Goal: Task Accomplishment & Management: Use online tool/utility

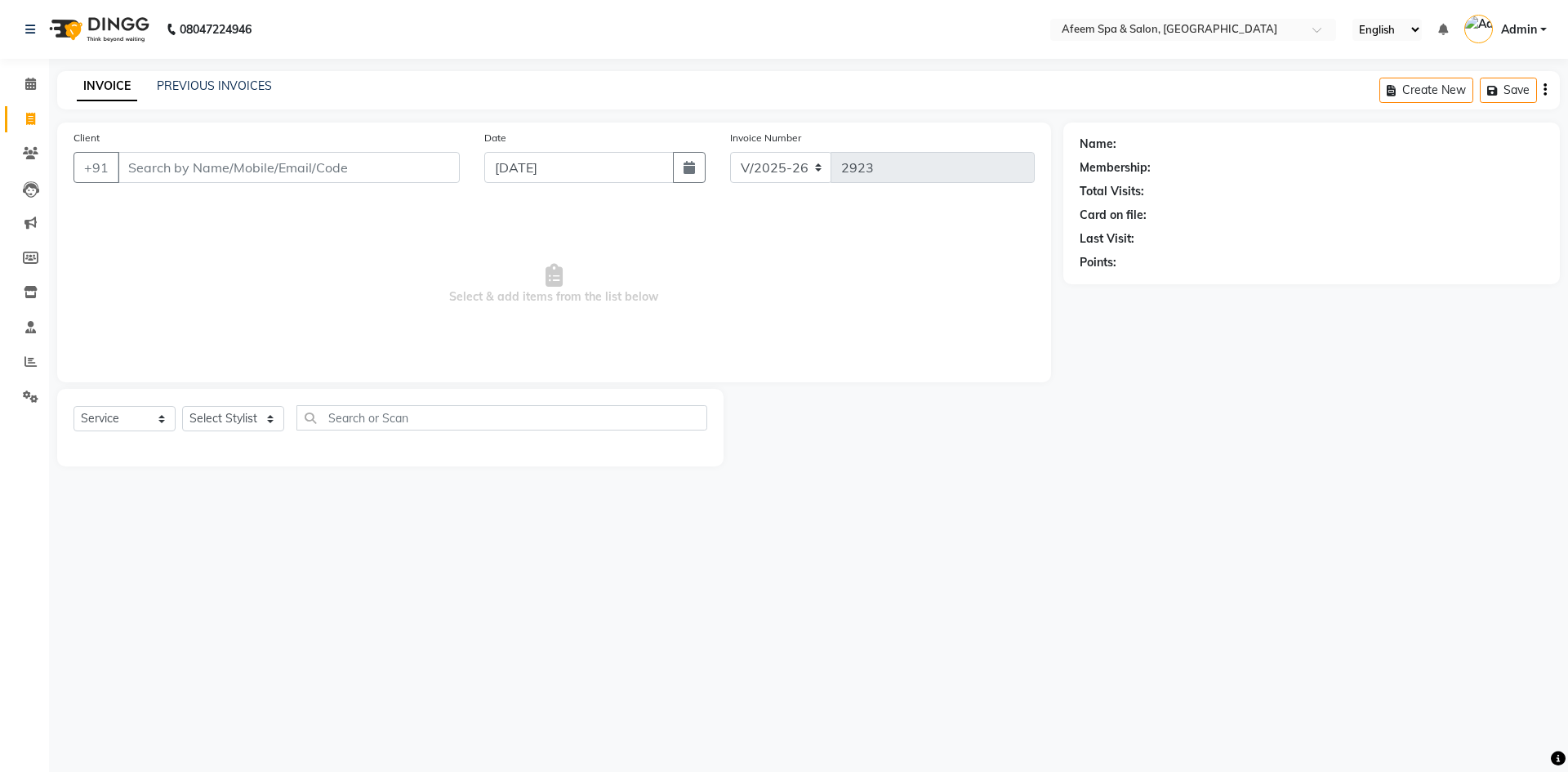
select select "750"
select select "service"
click at [263, 84] on link "PREVIOUS INVOICES" at bounding box center [215, 85] width 115 height 15
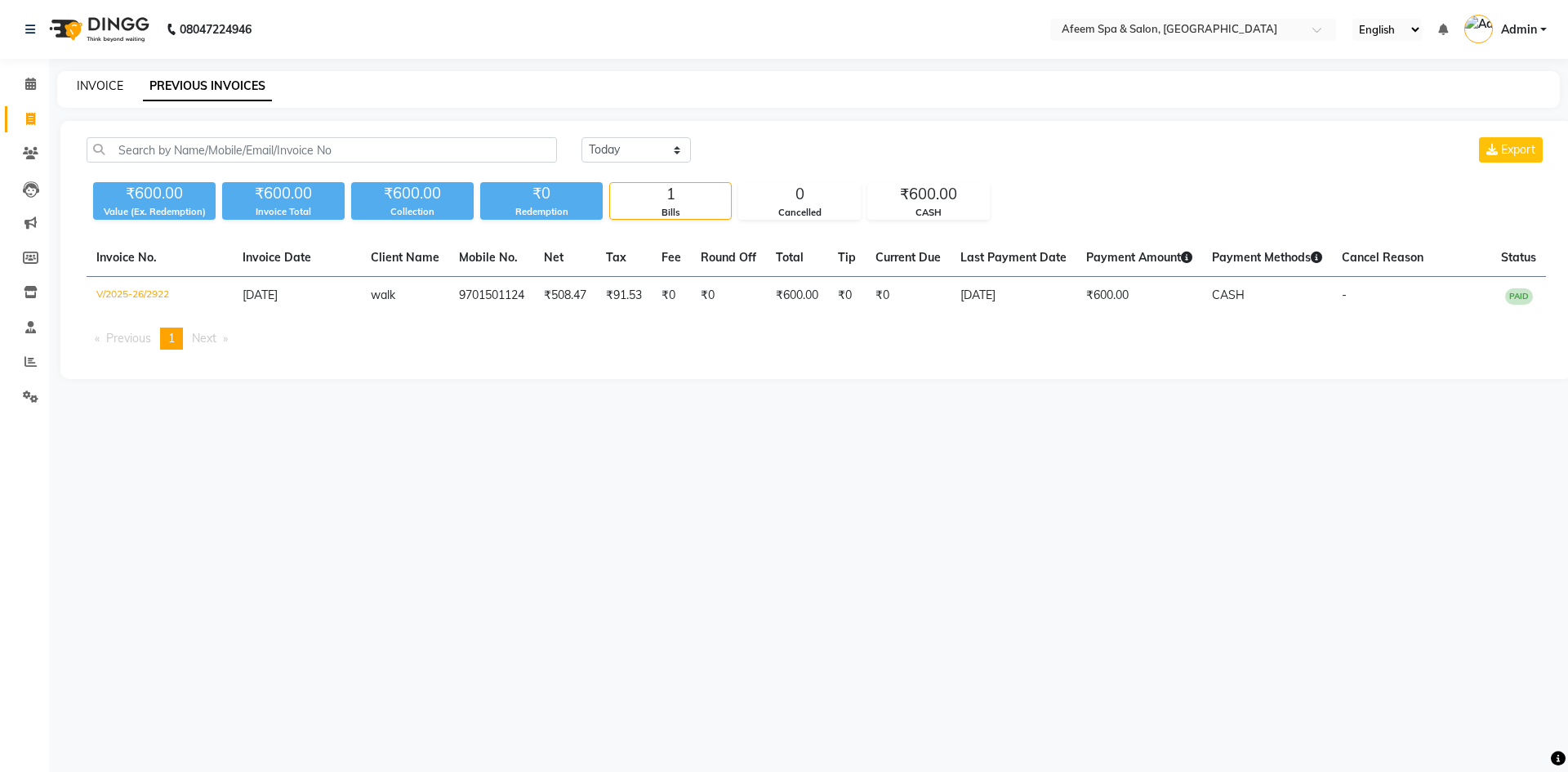
click at [110, 82] on link "INVOICE" at bounding box center [100, 85] width 46 height 15
select select "service"
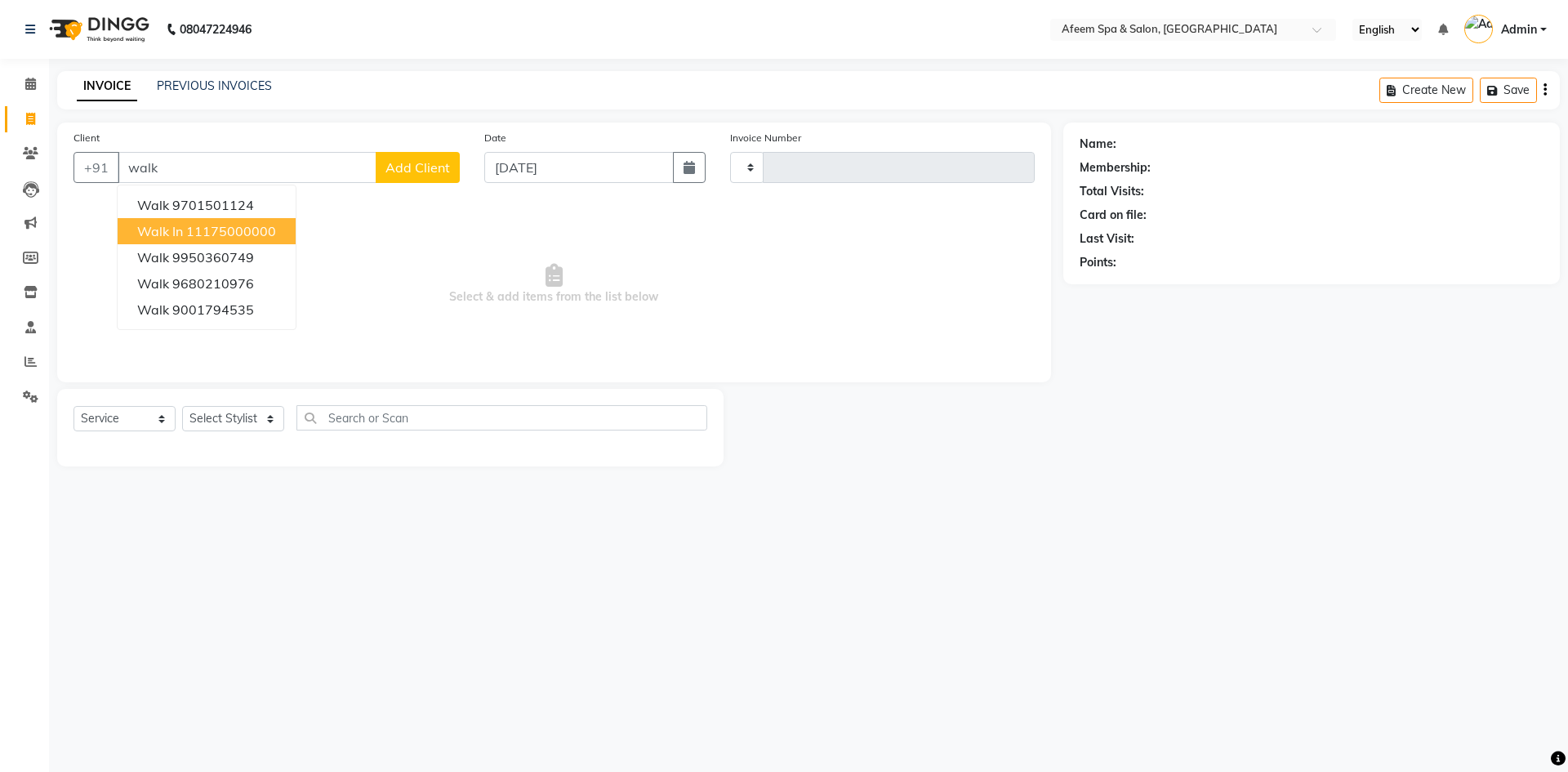
click at [162, 239] on span "Walk In" at bounding box center [161, 231] width 46 height 16
type input "11175000000"
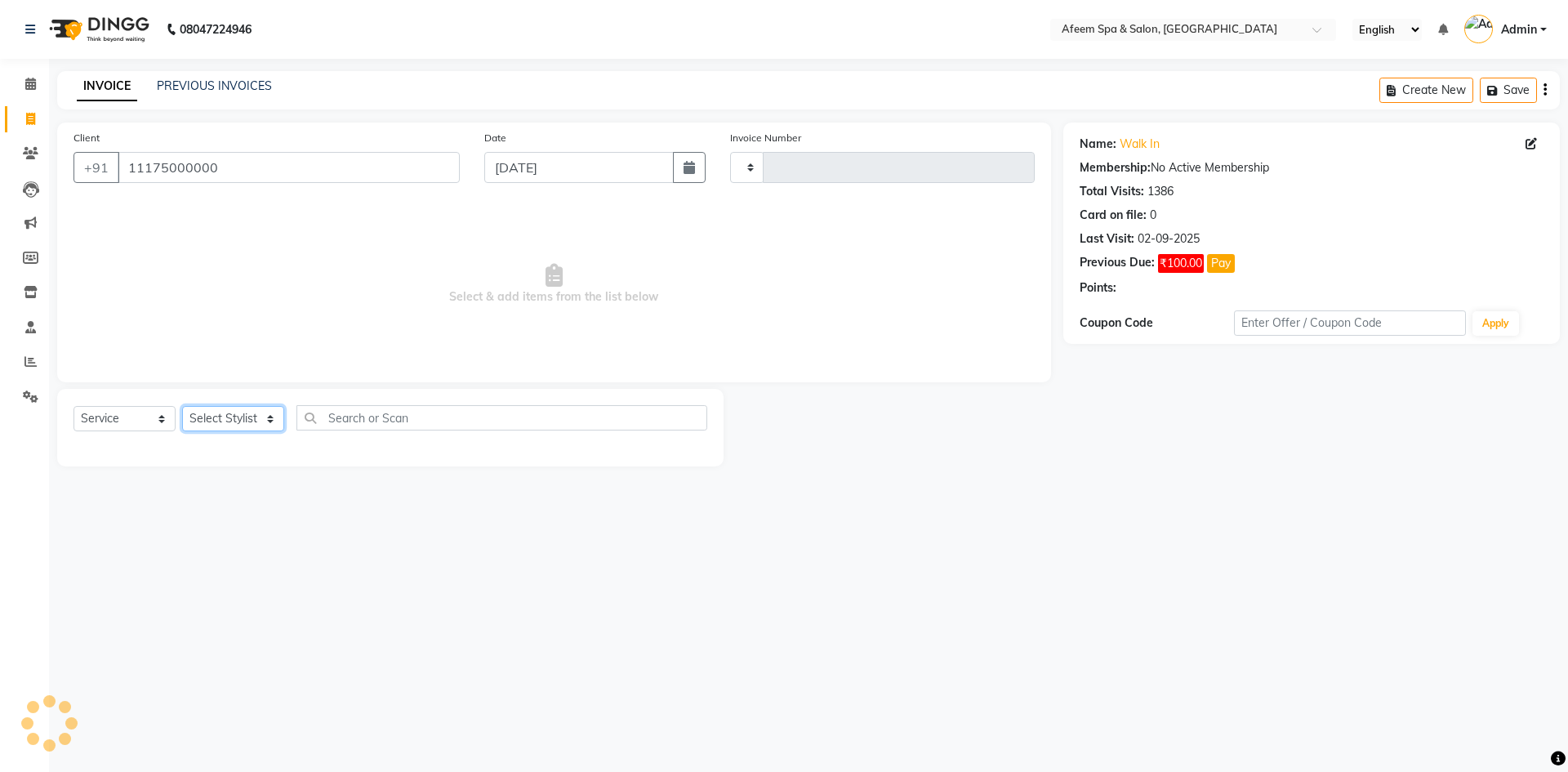
click at [231, 417] on select "Select Stylist aarti bhavna deep Deepika [PERSON_NAME] [PERSON_NAME] [PERSON_NA…" at bounding box center [232, 418] width 102 height 26
select select "48034"
click at [182, 406] on select "Select Stylist aarti bhavna deep Deepika [PERSON_NAME] [PERSON_NAME] [PERSON_NA…" at bounding box center [232, 418] width 102 height 26
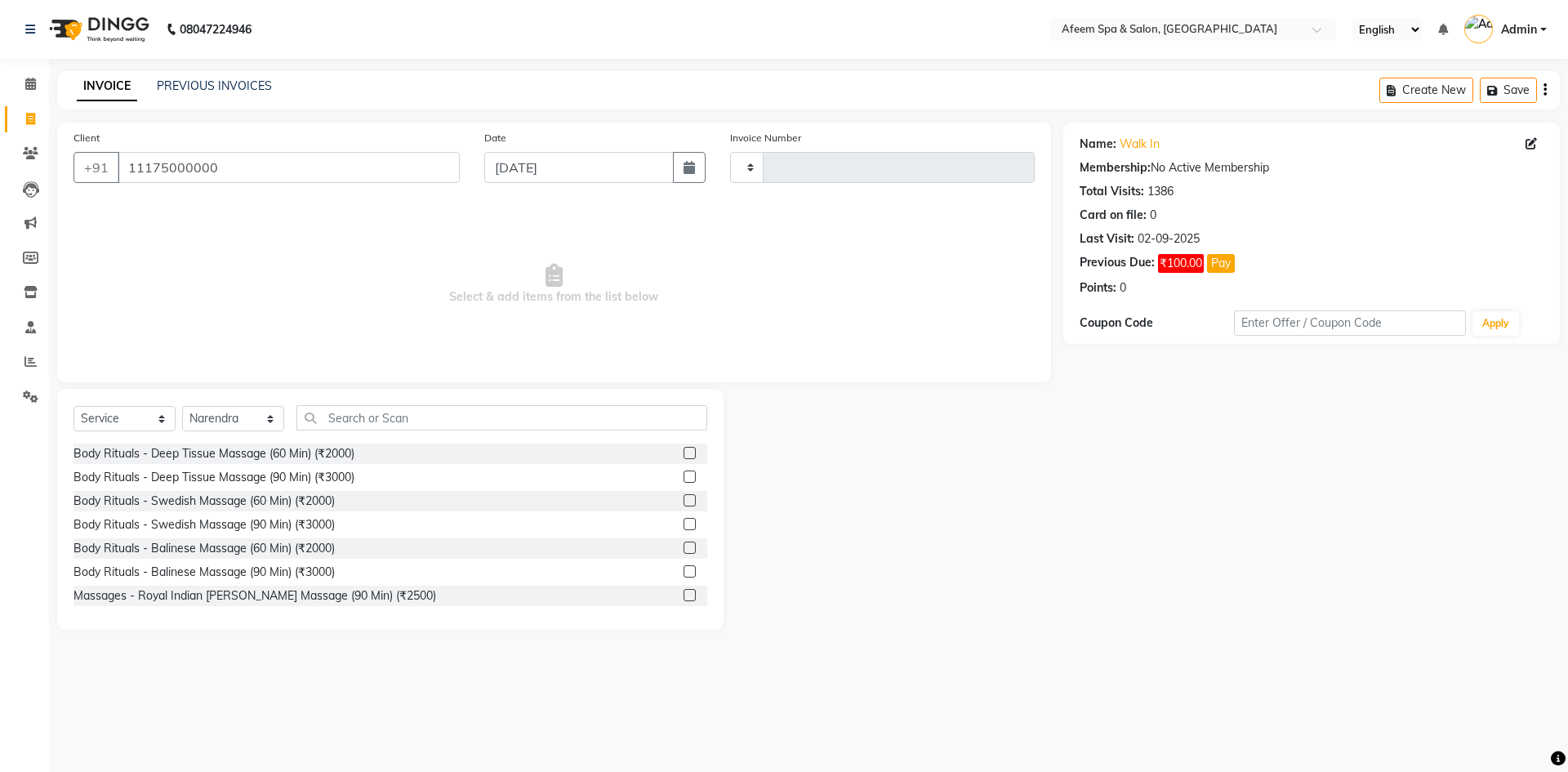
click at [341, 445] on div "Body Rituals - Deep Tissue Massage (60 Min) (₹2000)" at bounding box center [390, 453] width 634 height 20
click at [339, 451] on div "Body Rituals - Deep Tissue Massage (60 Min) (₹2000)" at bounding box center [214, 453] width 281 height 17
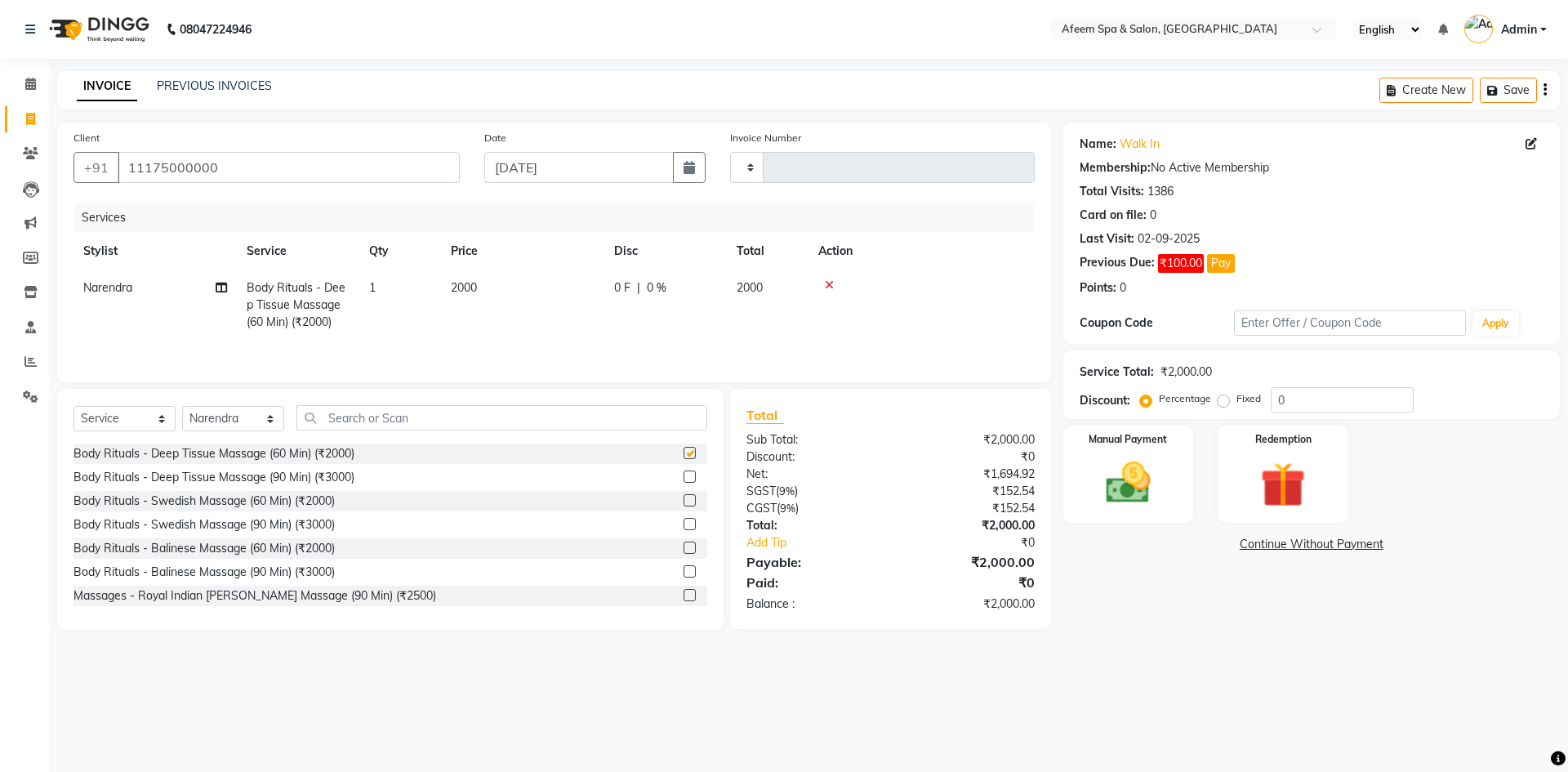
checkbox input "false"
click at [462, 309] on td "2000" at bounding box center [523, 305] width 163 height 71
select select "48034"
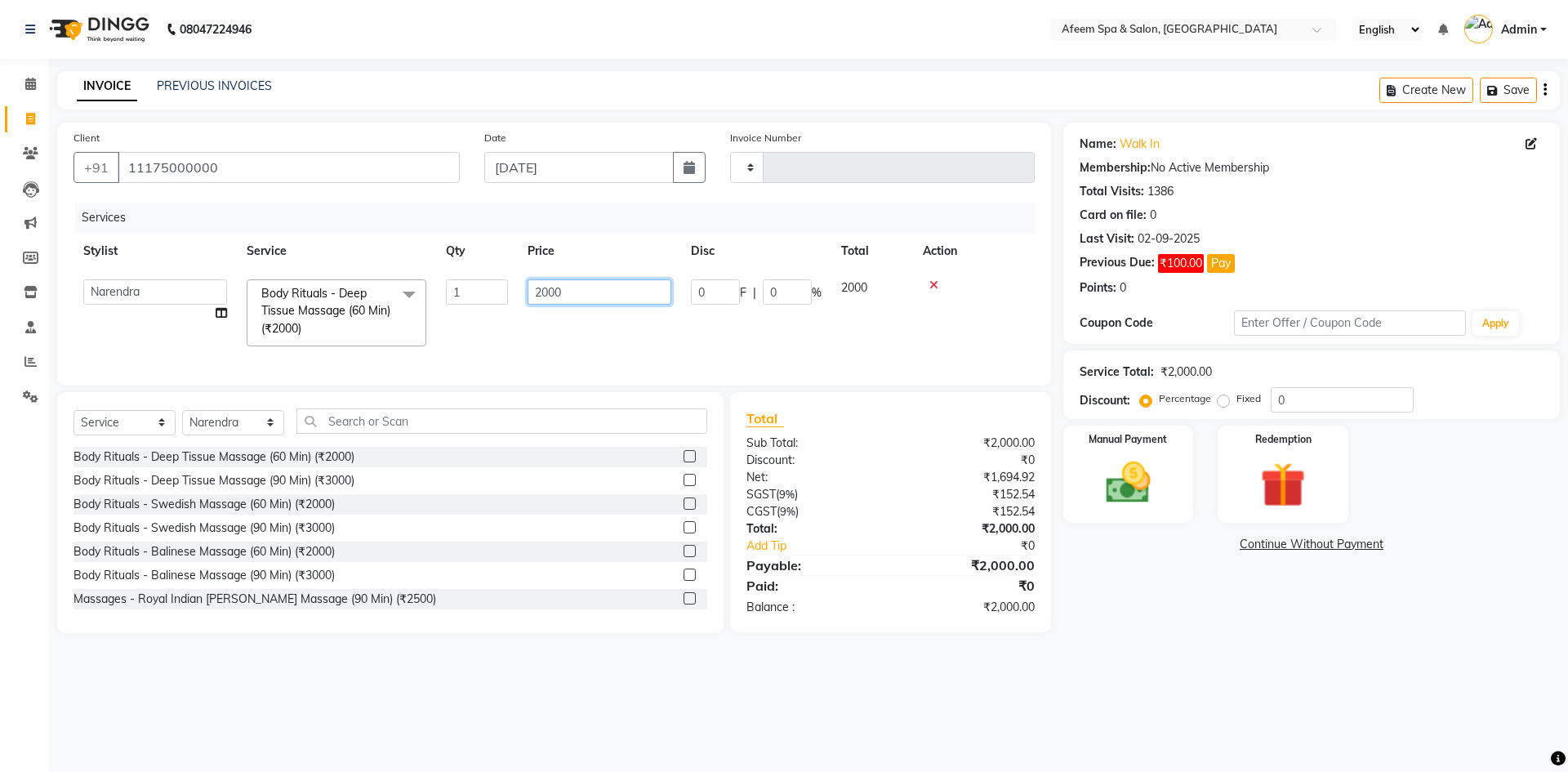
drag, startPoint x: 643, startPoint y: 292, endPoint x: 323, endPoint y: 293, distance: 320.0
click at [323, 293] on tr "aarti bhavna deep [PERSON_NAME] [PERSON_NAME] [PERSON_NAME] Product [PERSON_NAM…" at bounding box center [554, 313] width 961 height 87
type input "800"
click at [1124, 490] on img at bounding box center [1129, 483] width 76 height 54
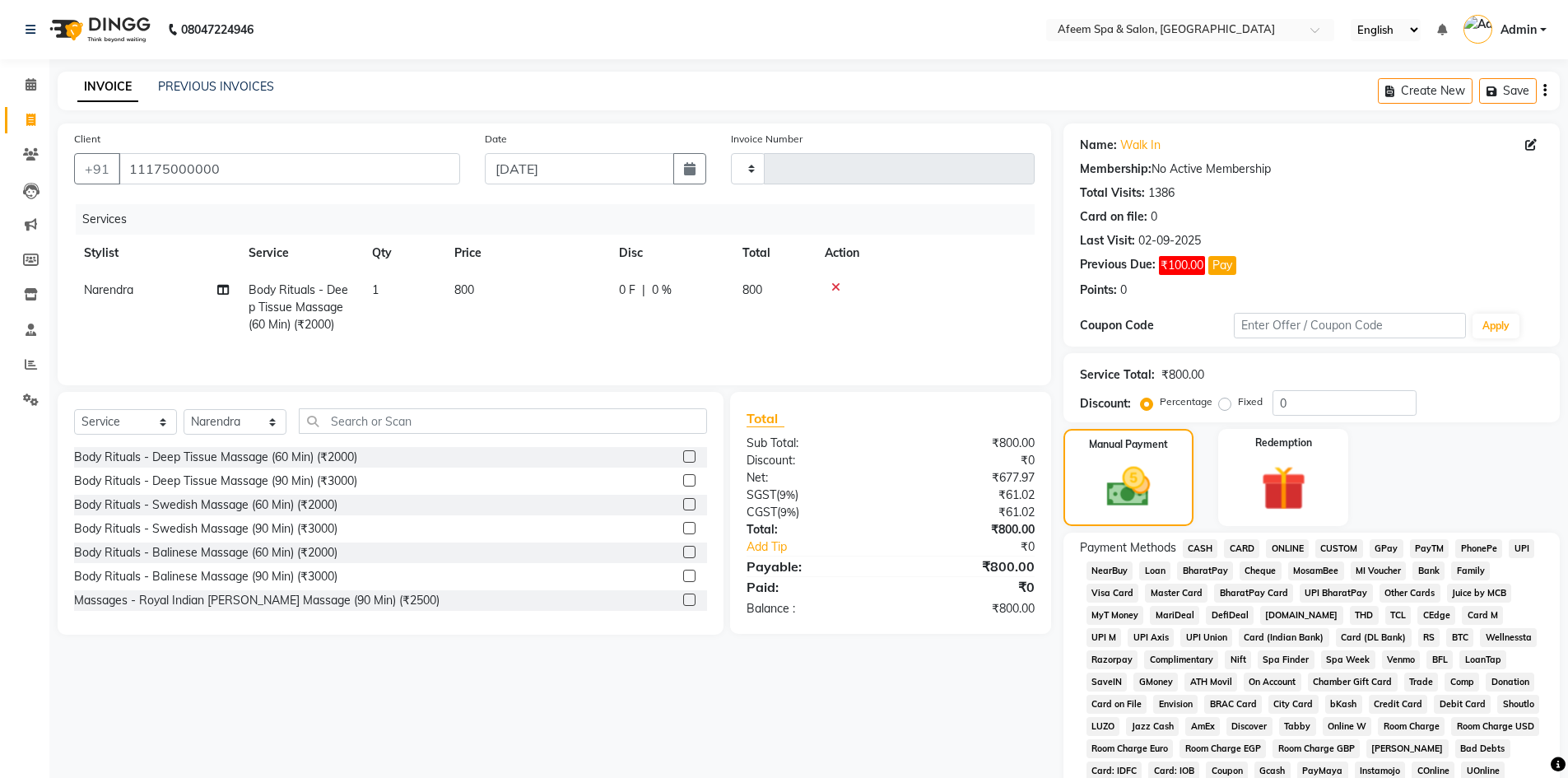
click at [1284, 543] on span "ONLINE" at bounding box center [1287, 548] width 43 height 19
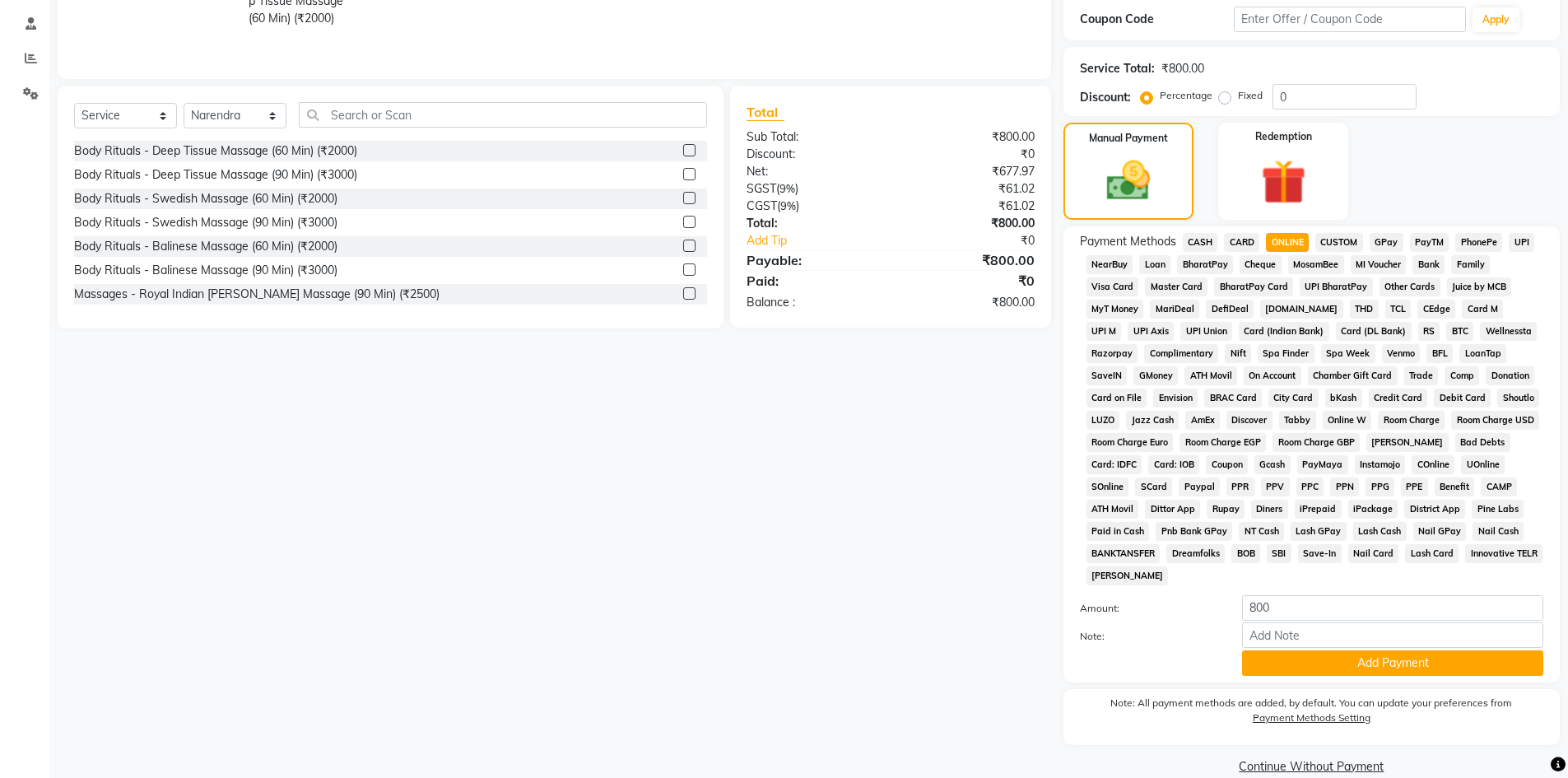
scroll to position [332, 0]
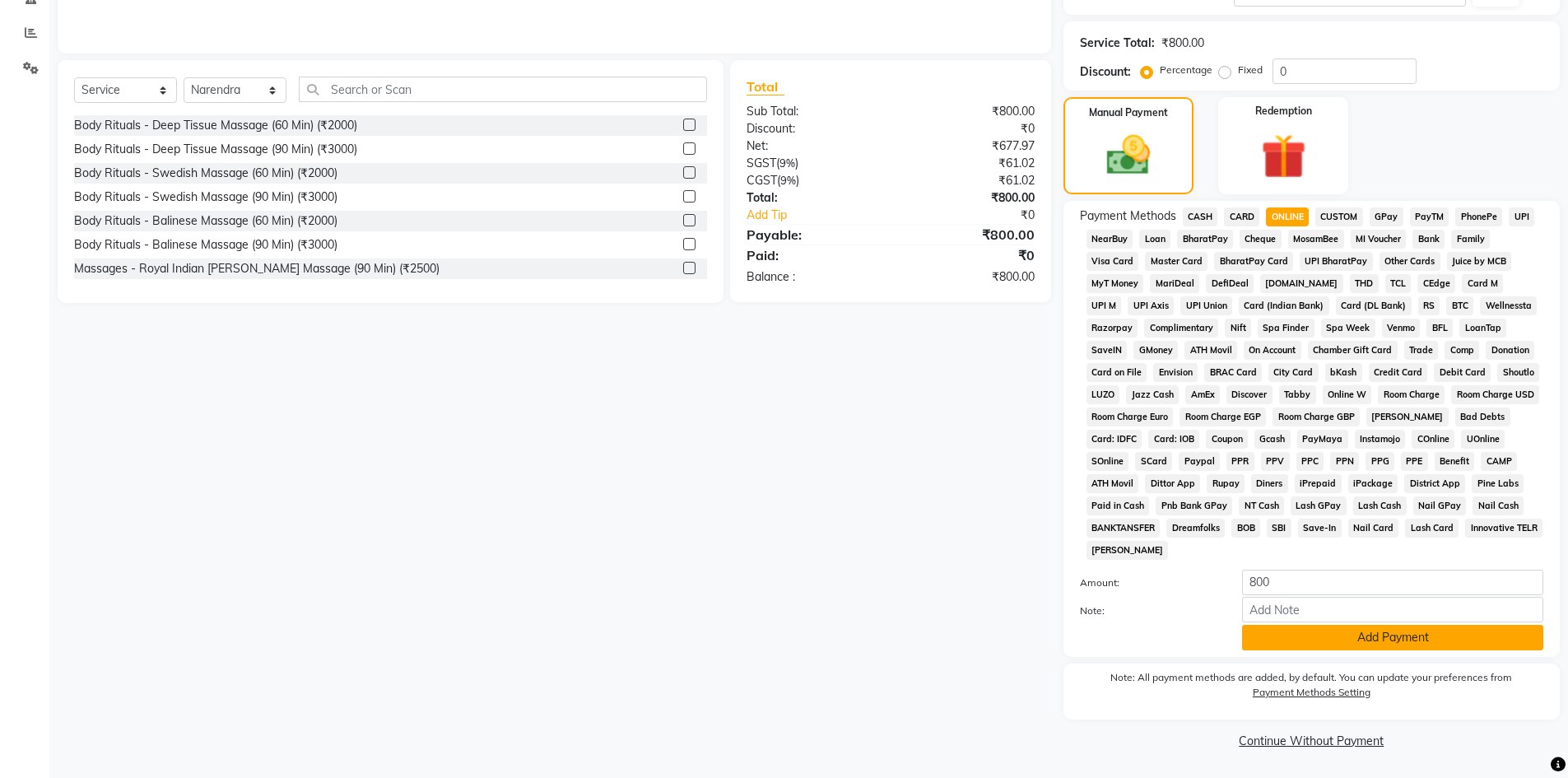
click at [1338, 641] on button "Add Payment" at bounding box center [1393, 638] width 301 height 26
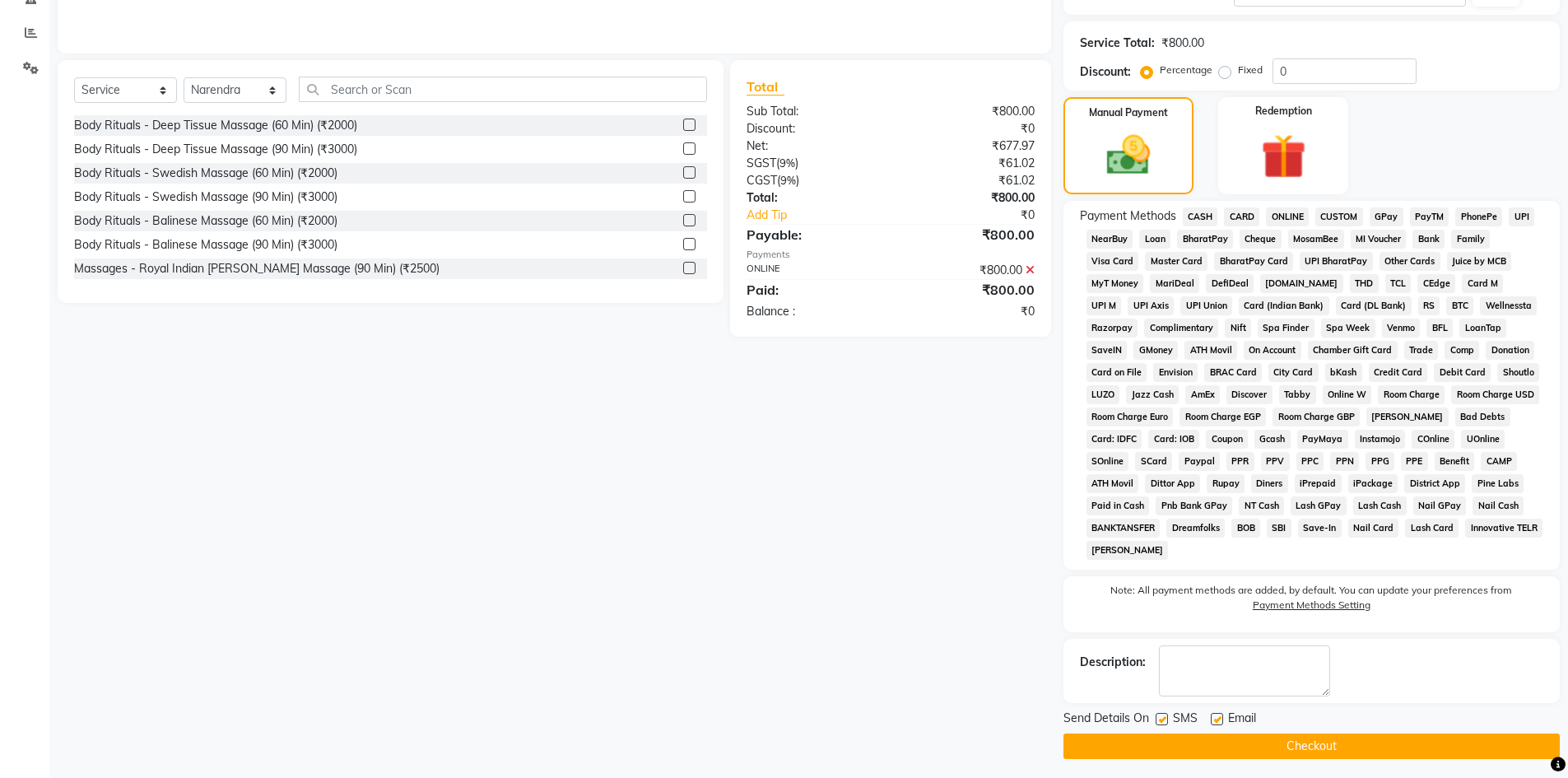
click at [1314, 748] on button "Checkout" at bounding box center [1311, 746] width 496 height 26
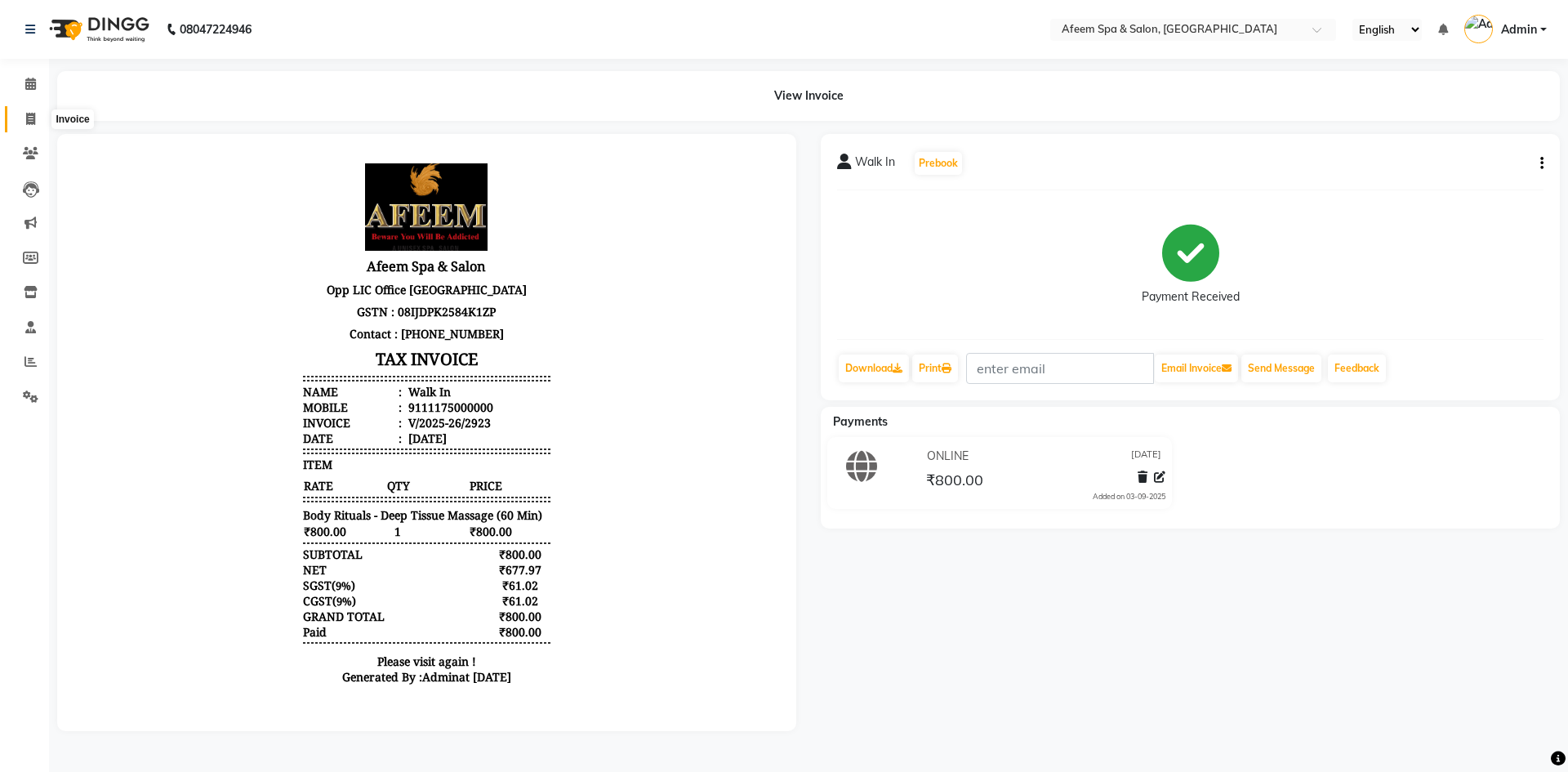
click at [35, 117] on icon at bounding box center [30, 119] width 9 height 12
select select "service"
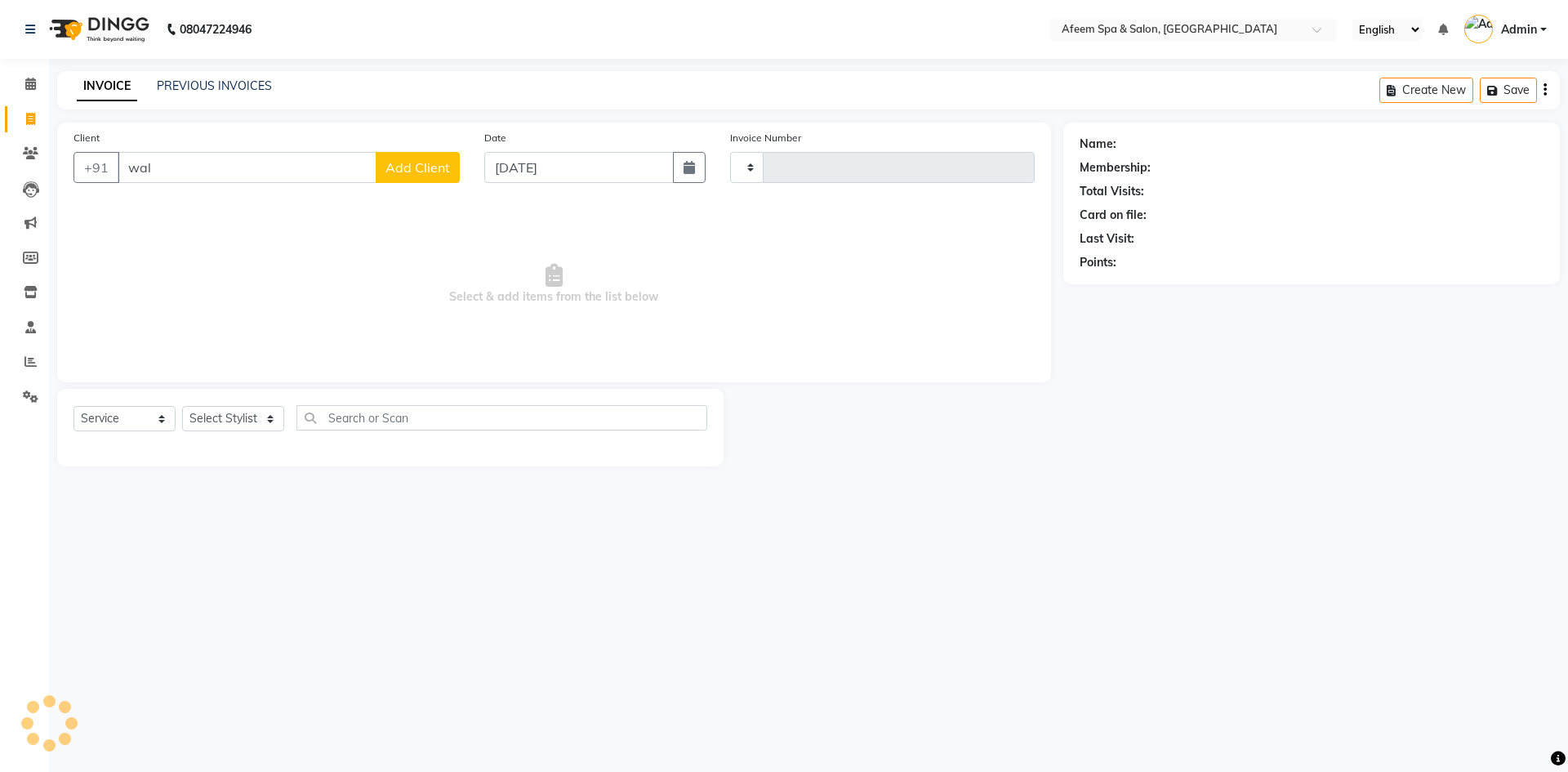
type input "walk"
type input "2924"
select select "750"
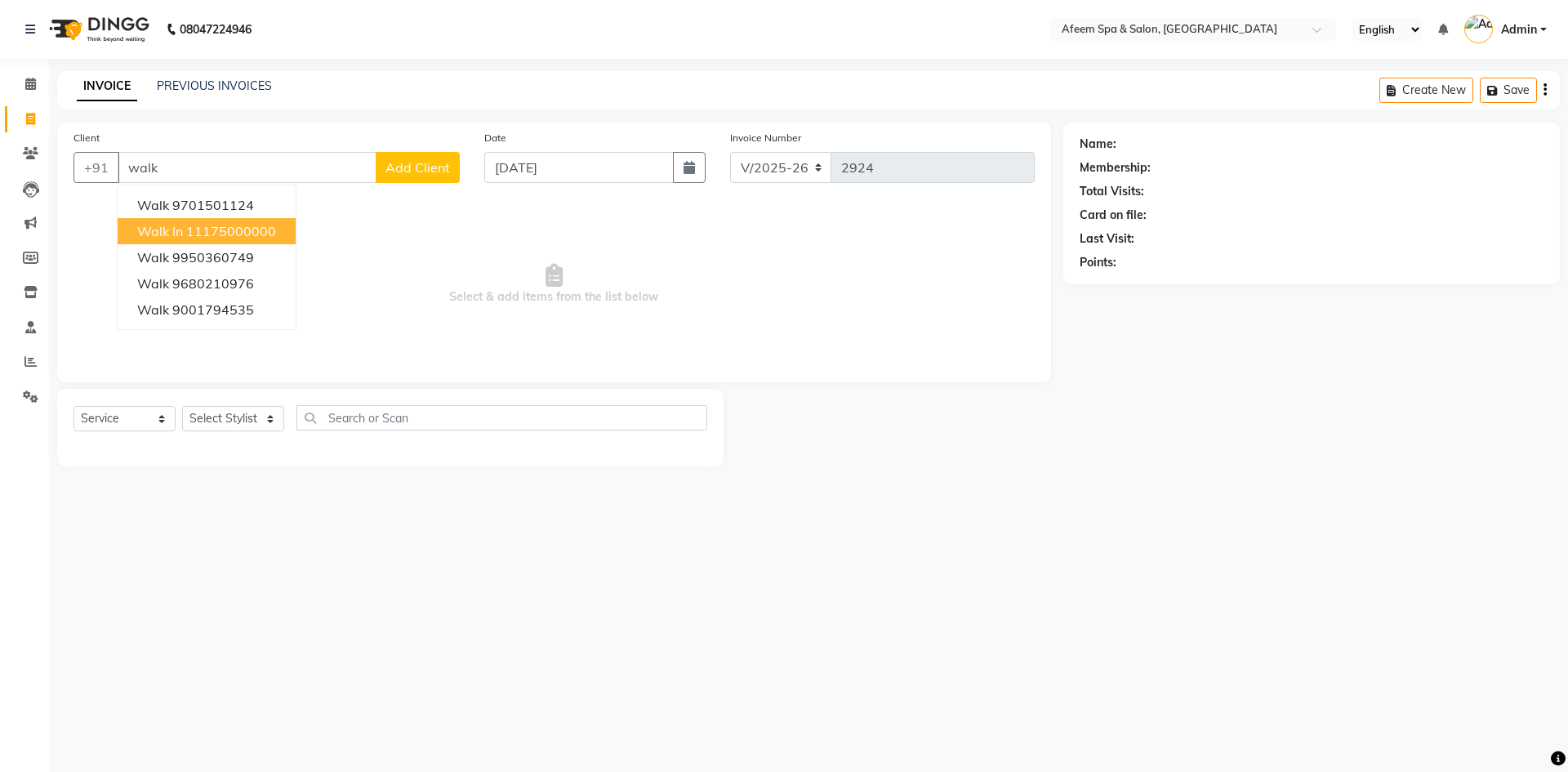
click at [180, 235] on span "Walk In" at bounding box center [161, 231] width 46 height 16
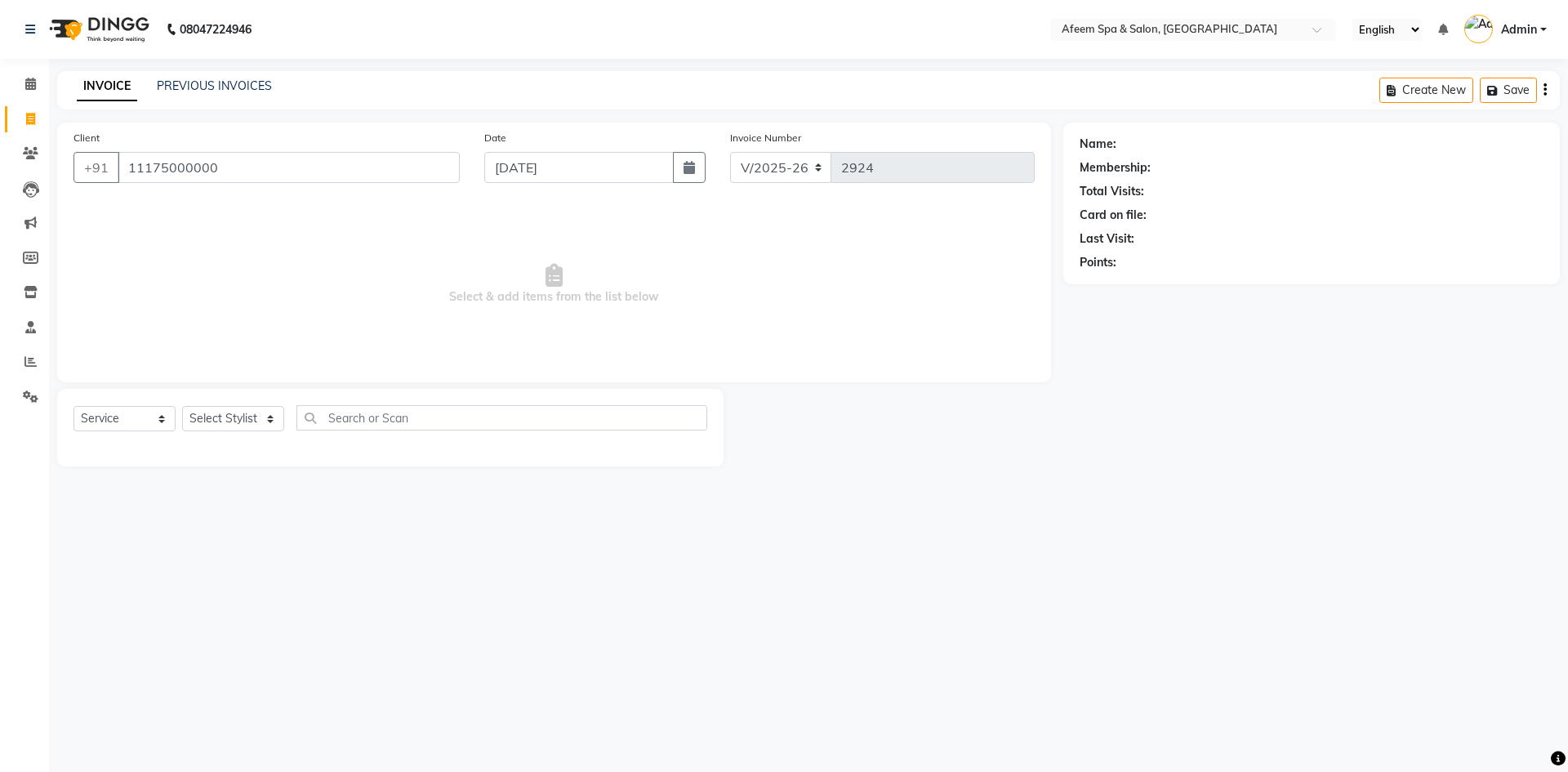
type input "11175000000"
click at [250, 428] on select "Select Stylist aarti bhavna deep Deepika [PERSON_NAME] [PERSON_NAME] [PERSON_NA…" at bounding box center [232, 418] width 102 height 26
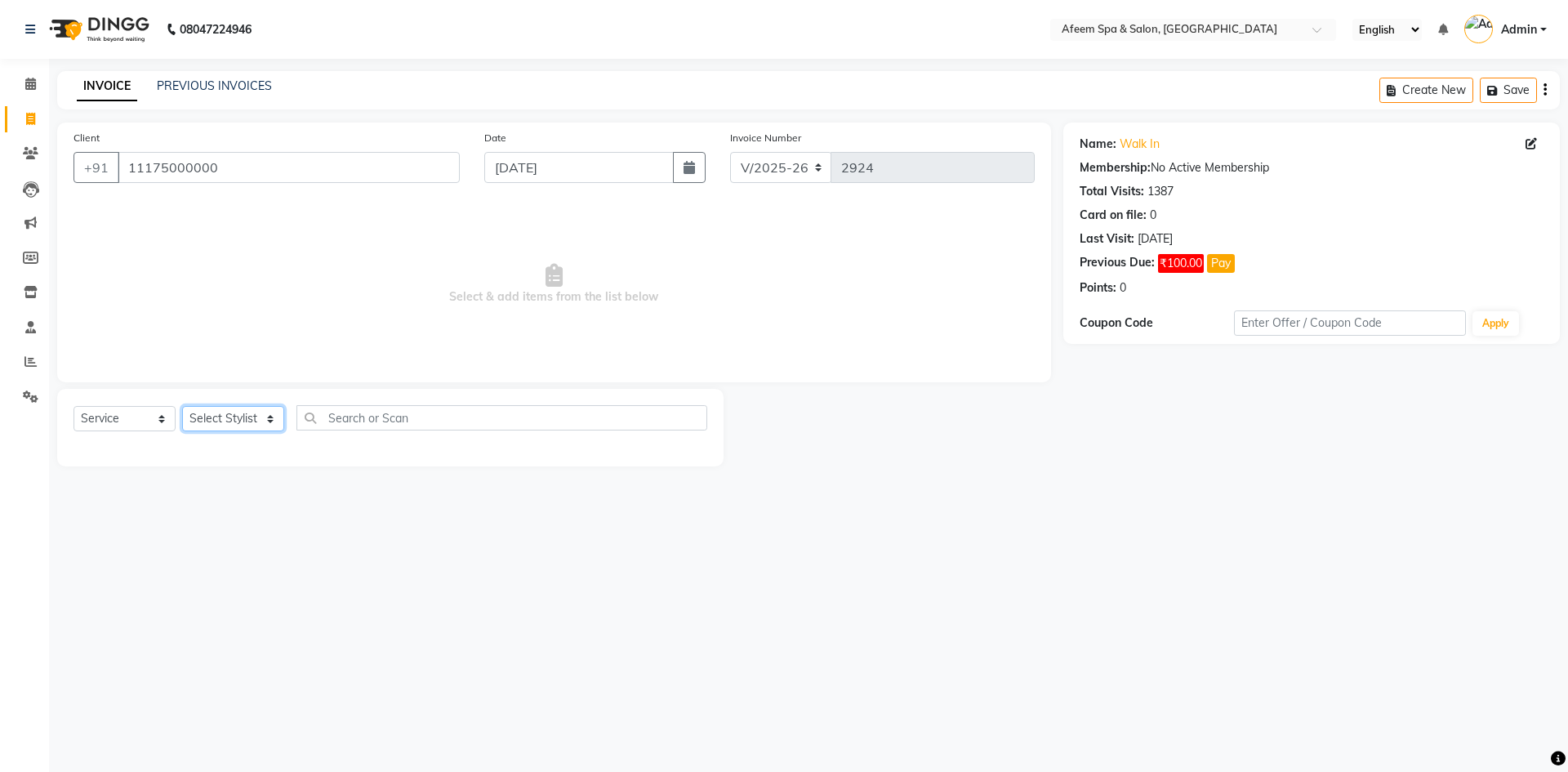
select select "28158"
click at [182, 406] on select "Select Stylist aarti bhavna deep Deepika [PERSON_NAME] [PERSON_NAME] [PERSON_NA…" at bounding box center [232, 418] width 102 height 26
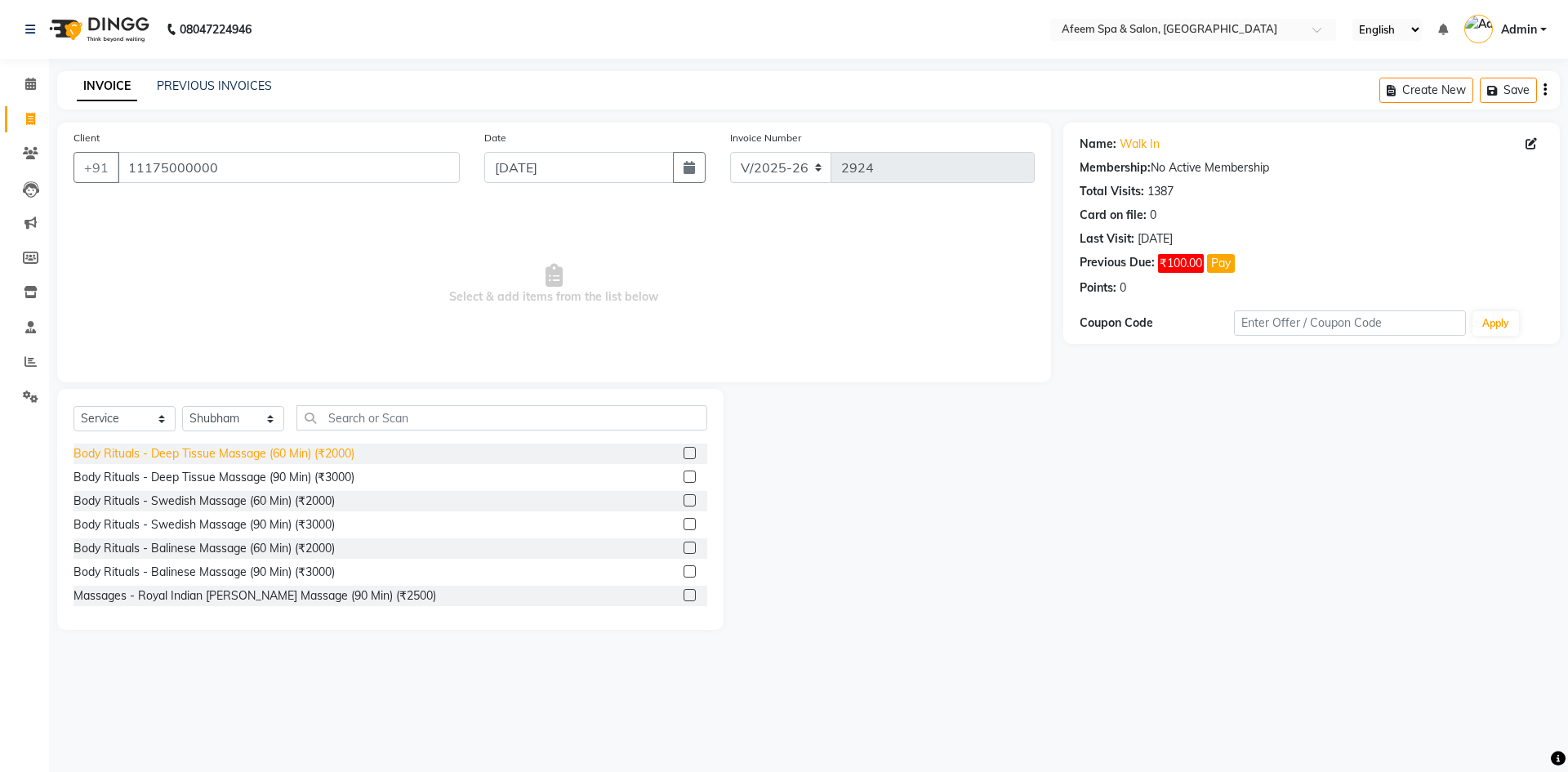
click at [314, 459] on div "Body Rituals - Deep Tissue Massage (60 Min) (₹2000)" at bounding box center [214, 453] width 281 height 17
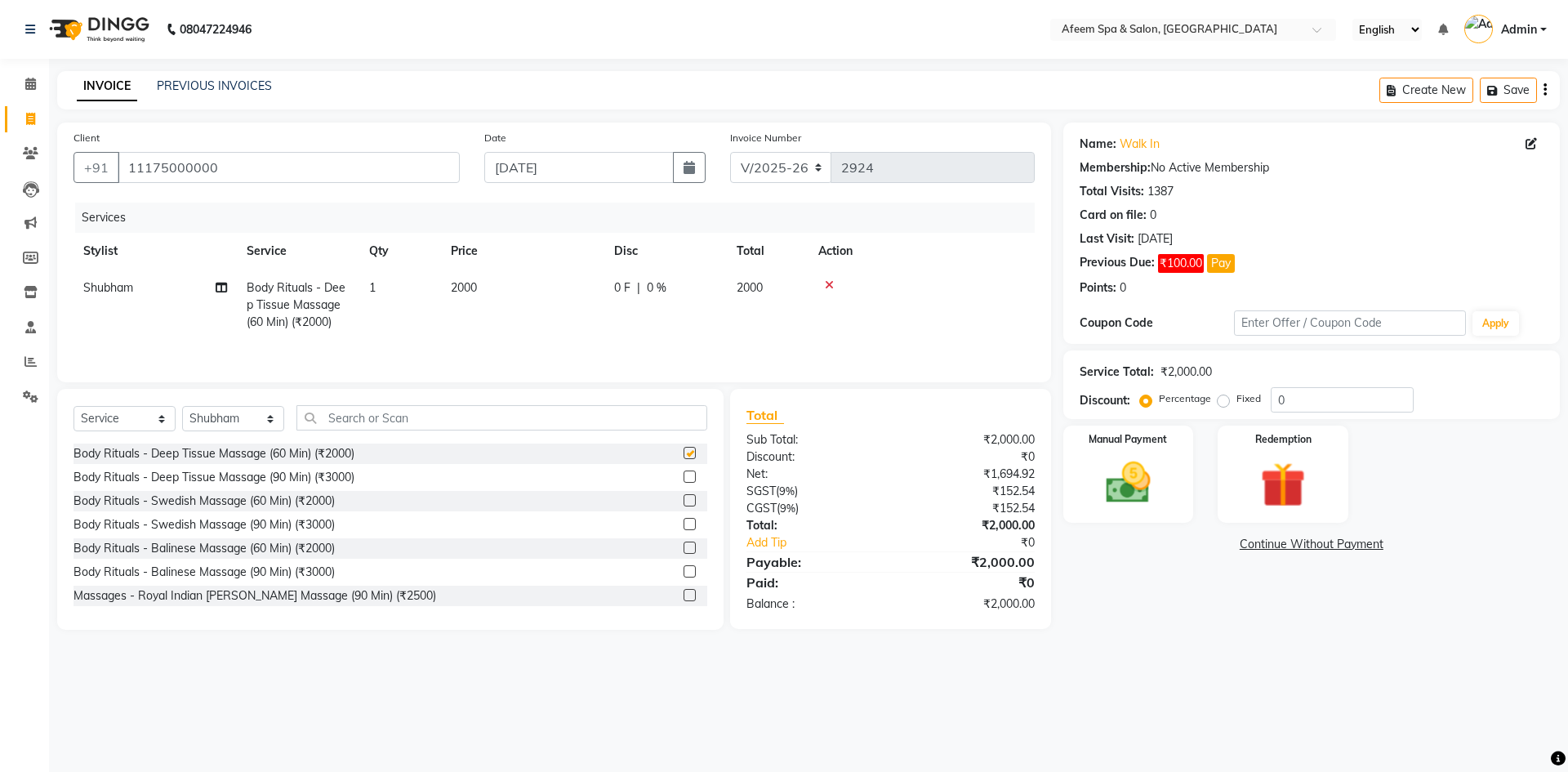
checkbox input "false"
drag, startPoint x: 462, startPoint y: 310, endPoint x: 472, endPoint y: 307, distance: 10.4
click at [463, 310] on td "2000" at bounding box center [523, 305] width 163 height 71
select select "28158"
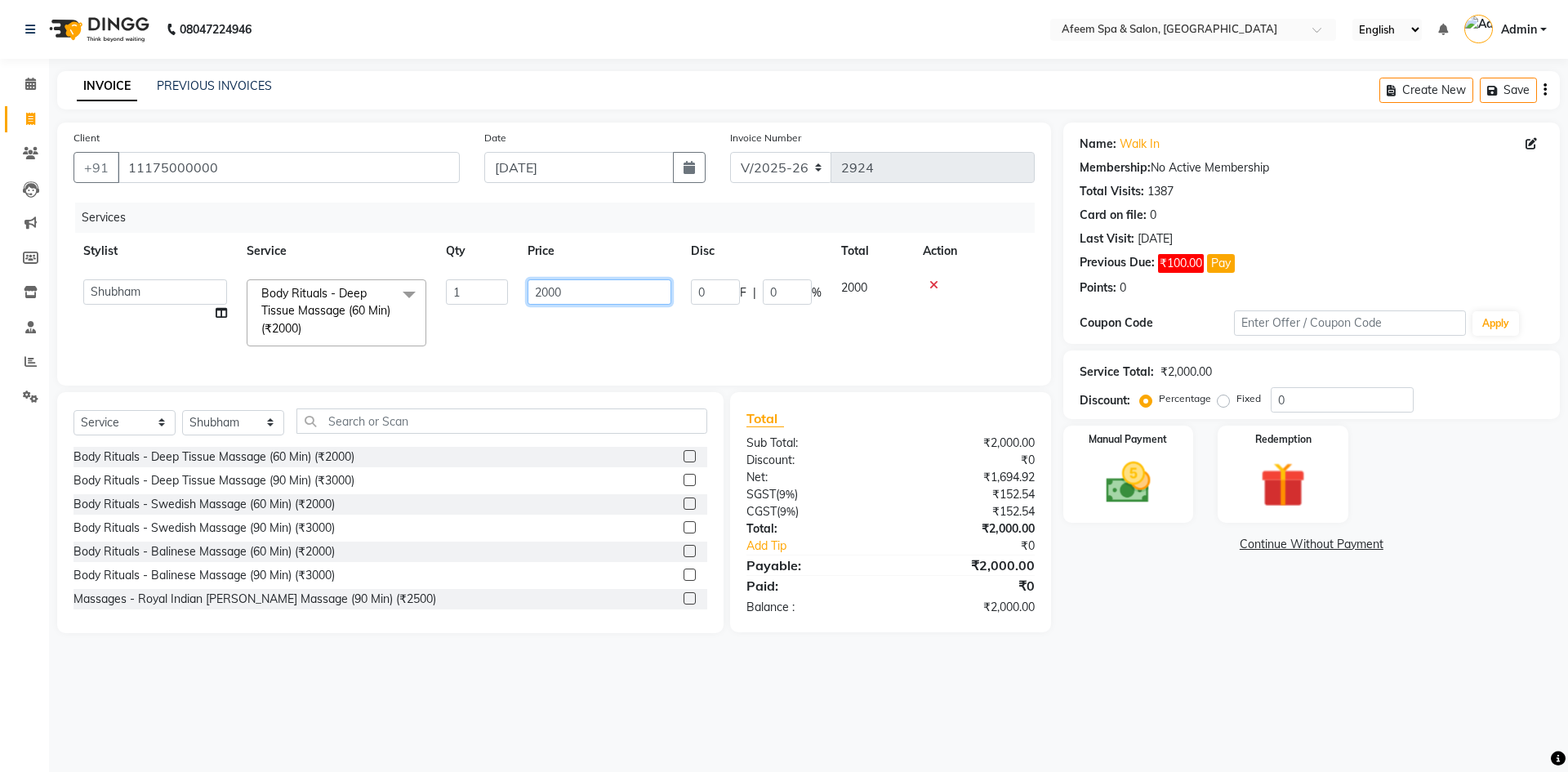
drag, startPoint x: 600, startPoint y: 287, endPoint x: 388, endPoint y: 288, distance: 212.0
click at [418, 307] on tr "aarti bhavna deep [PERSON_NAME] [PERSON_NAME] [PERSON_NAME] Product [PERSON_NAM…" at bounding box center [554, 313] width 961 height 87
type input "800"
click at [1130, 479] on img at bounding box center [1129, 483] width 76 height 54
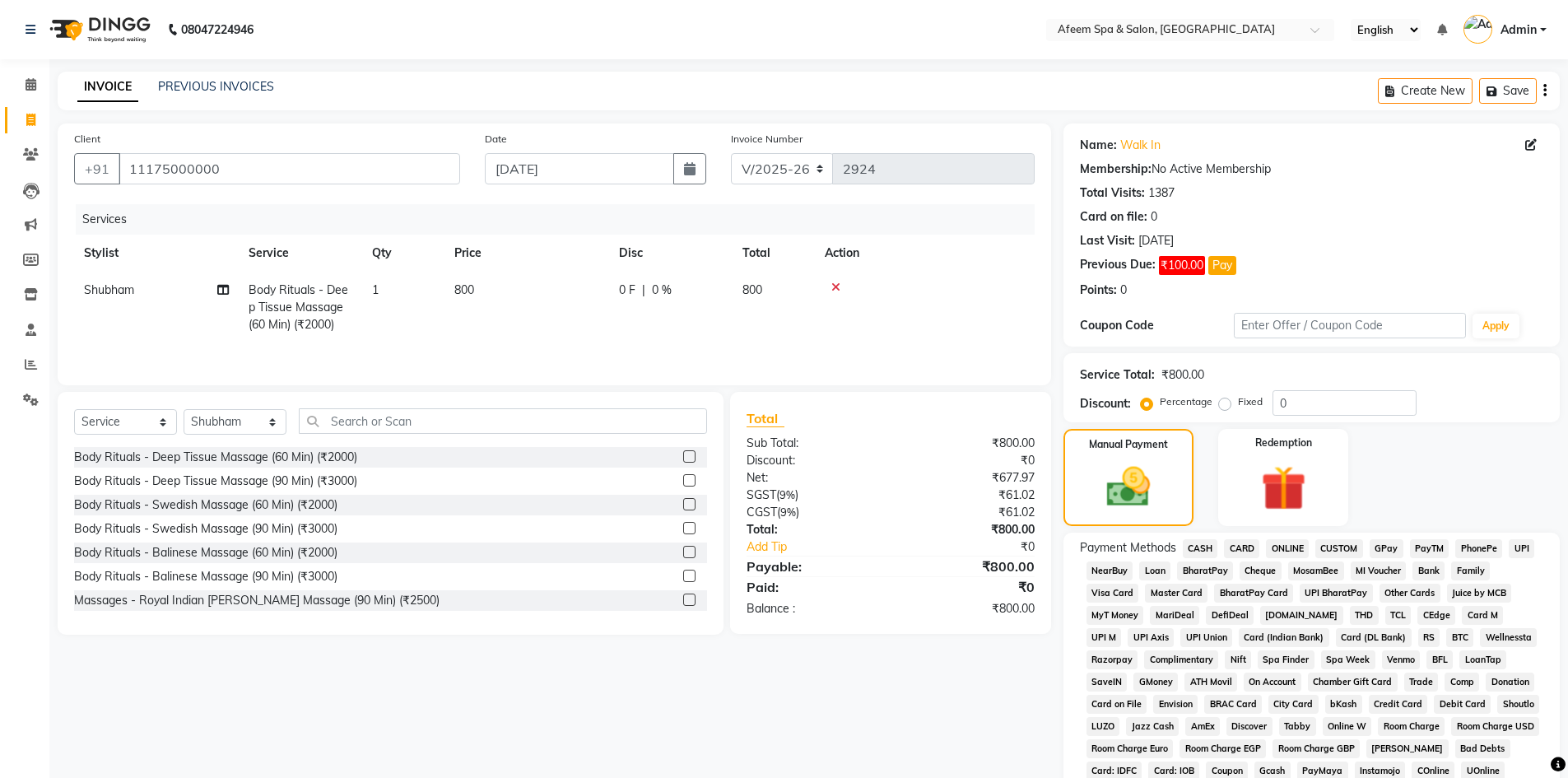
click at [1191, 544] on span "CASH" at bounding box center [1201, 548] width 36 height 19
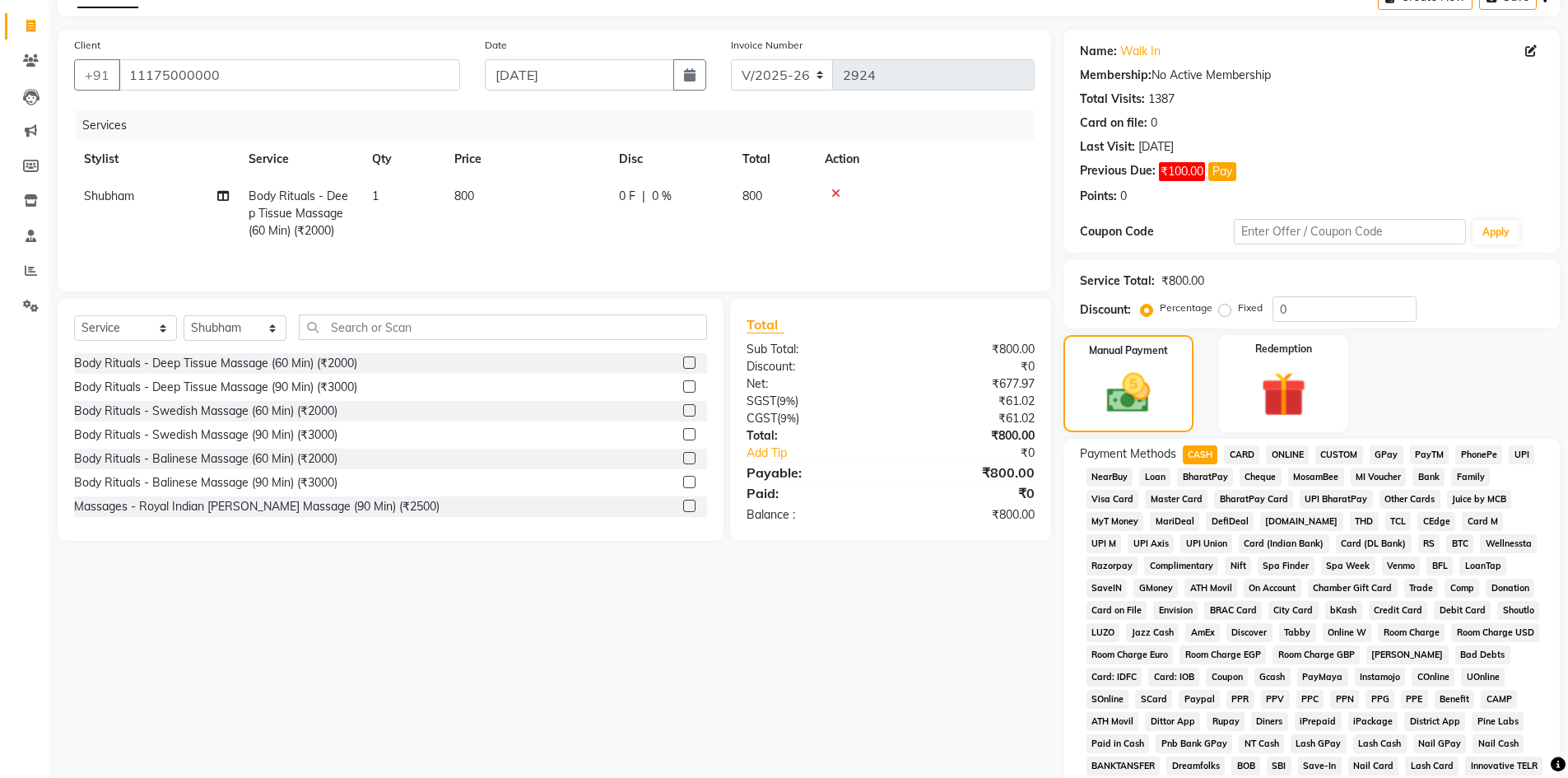
scroll to position [247, 0]
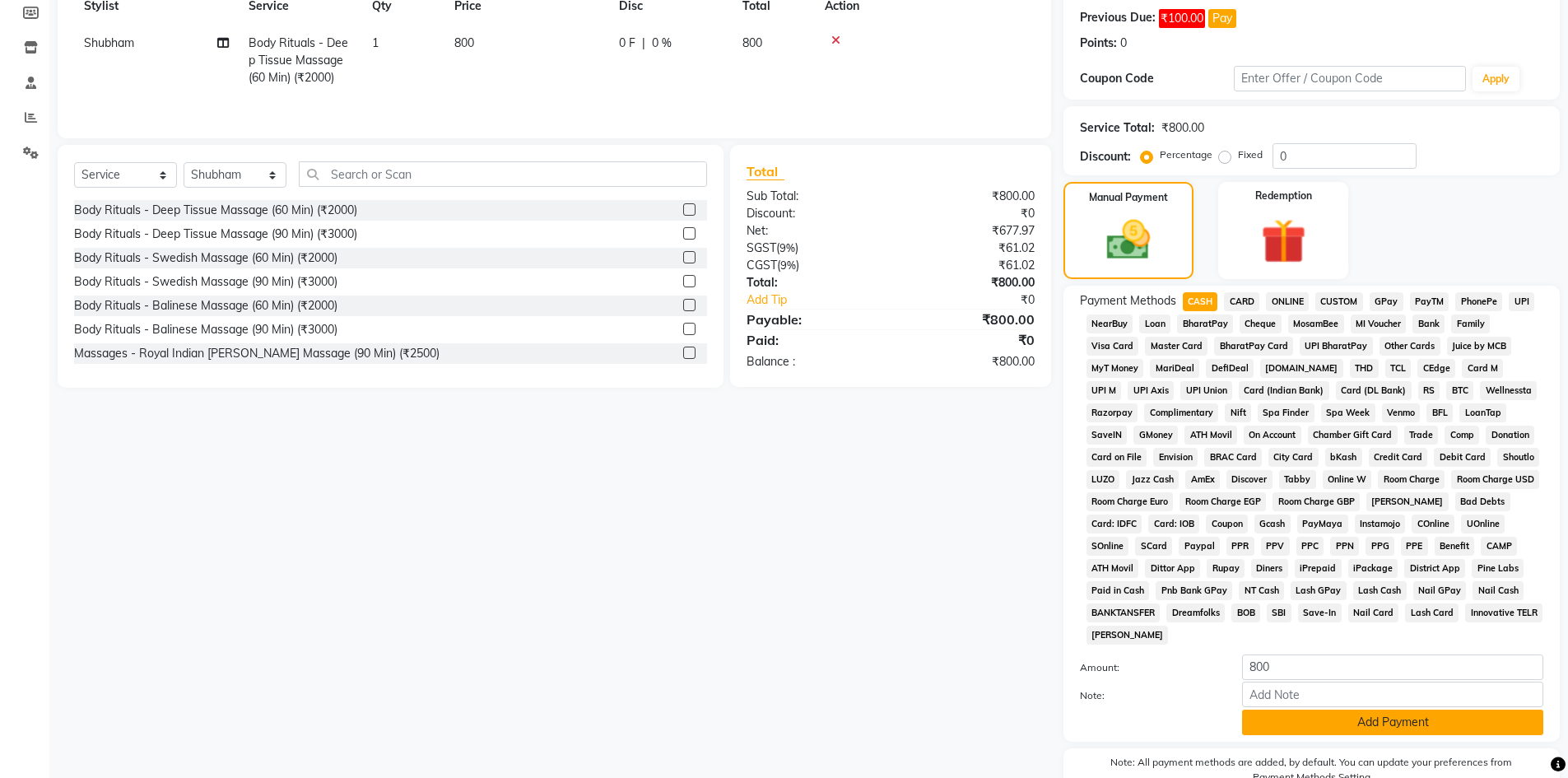
click at [1275, 723] on button "Add Payment" at bounding box center [1393, 722] width 301 height 26
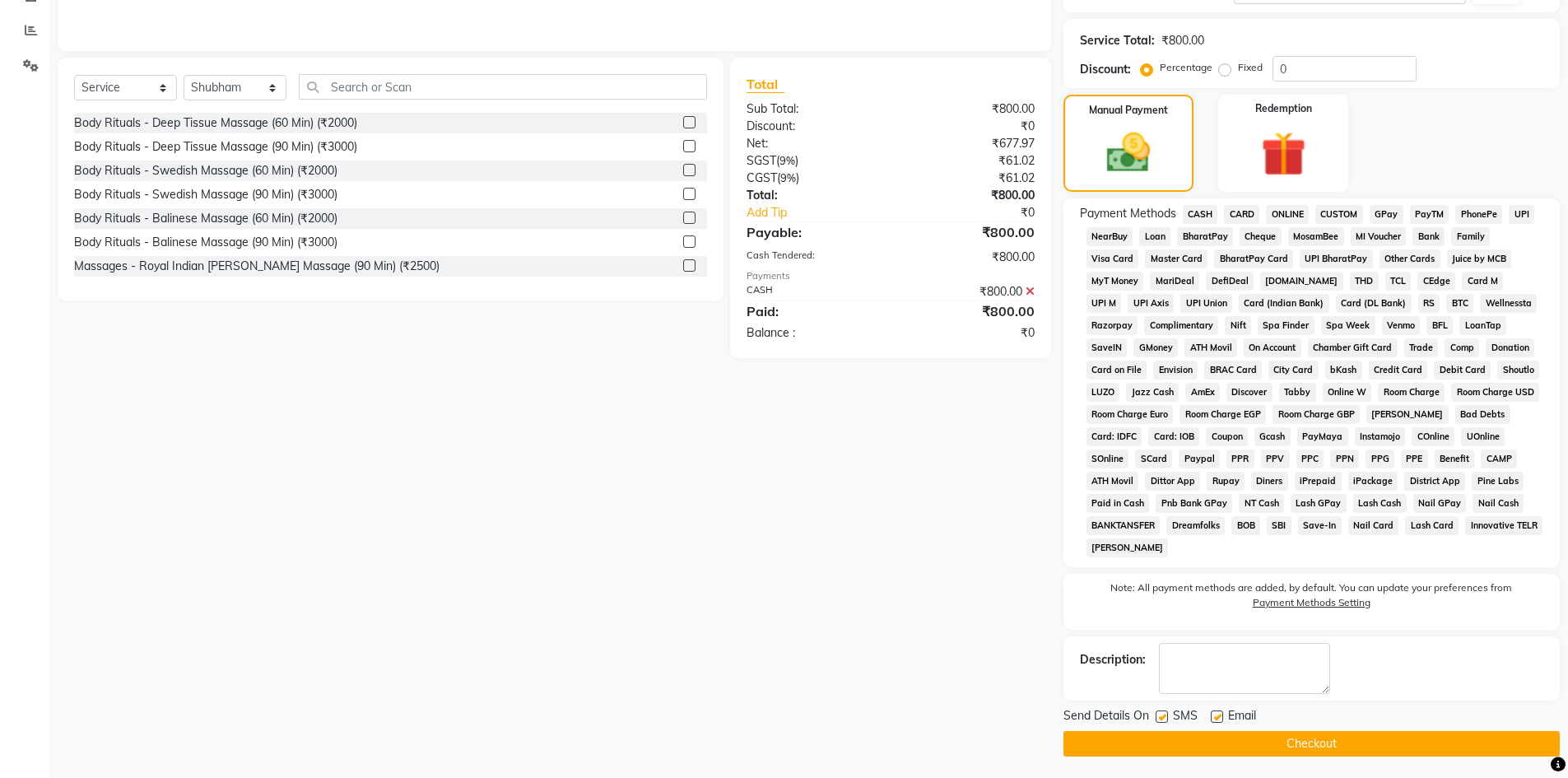
scroll to position [337, 0]
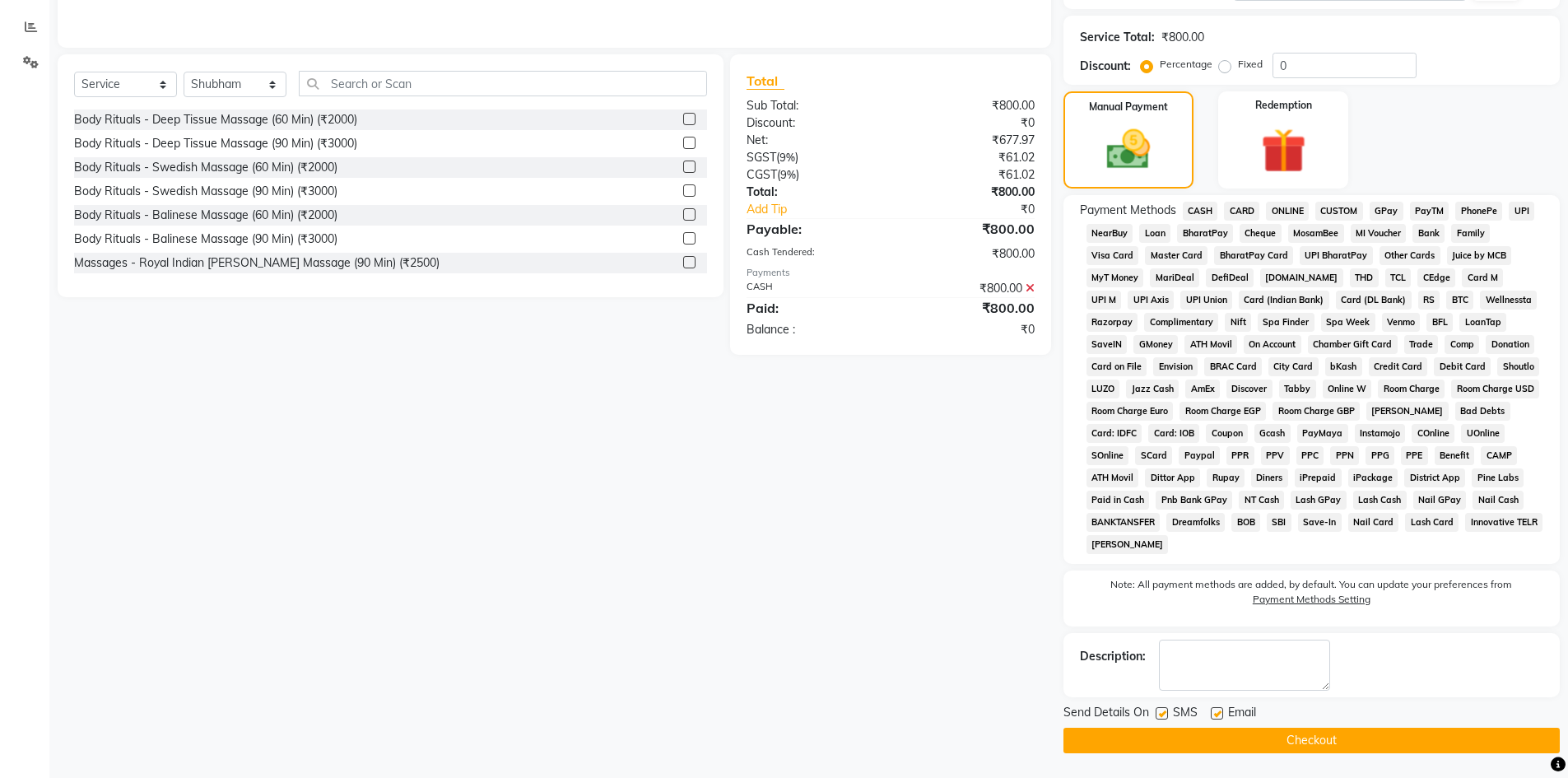
click at [1253, 729] on button "Checkout" at bounding box center [1311, 740] width 496 height 26
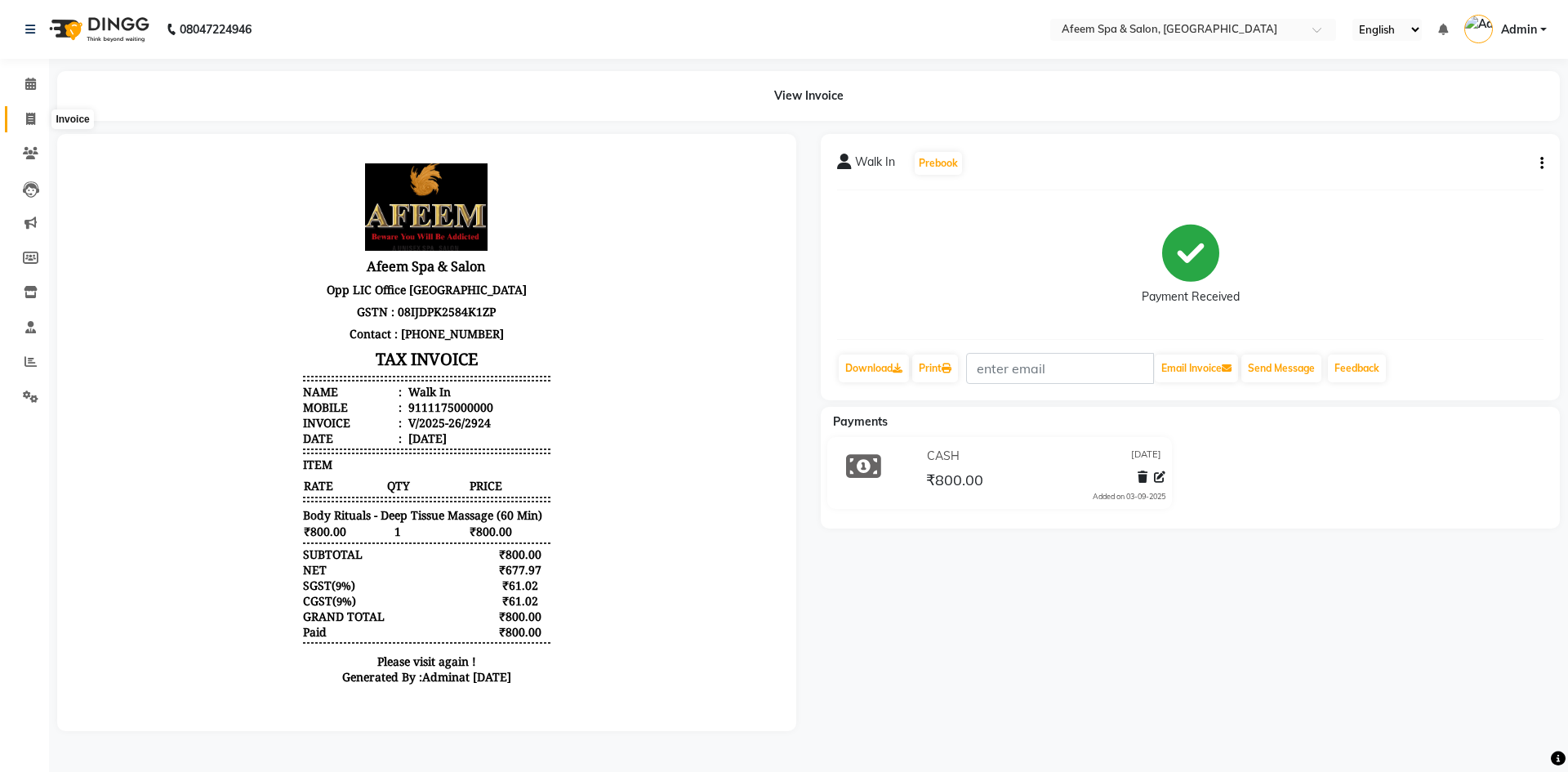
drag, startPoint x: 29, startPoint y: 122, endPoint x: 64, endPoint y: 122, distance: 35.0
click at [29, 122] on icon at bounding box center [30, 119] width 9 height 12
select select "service"
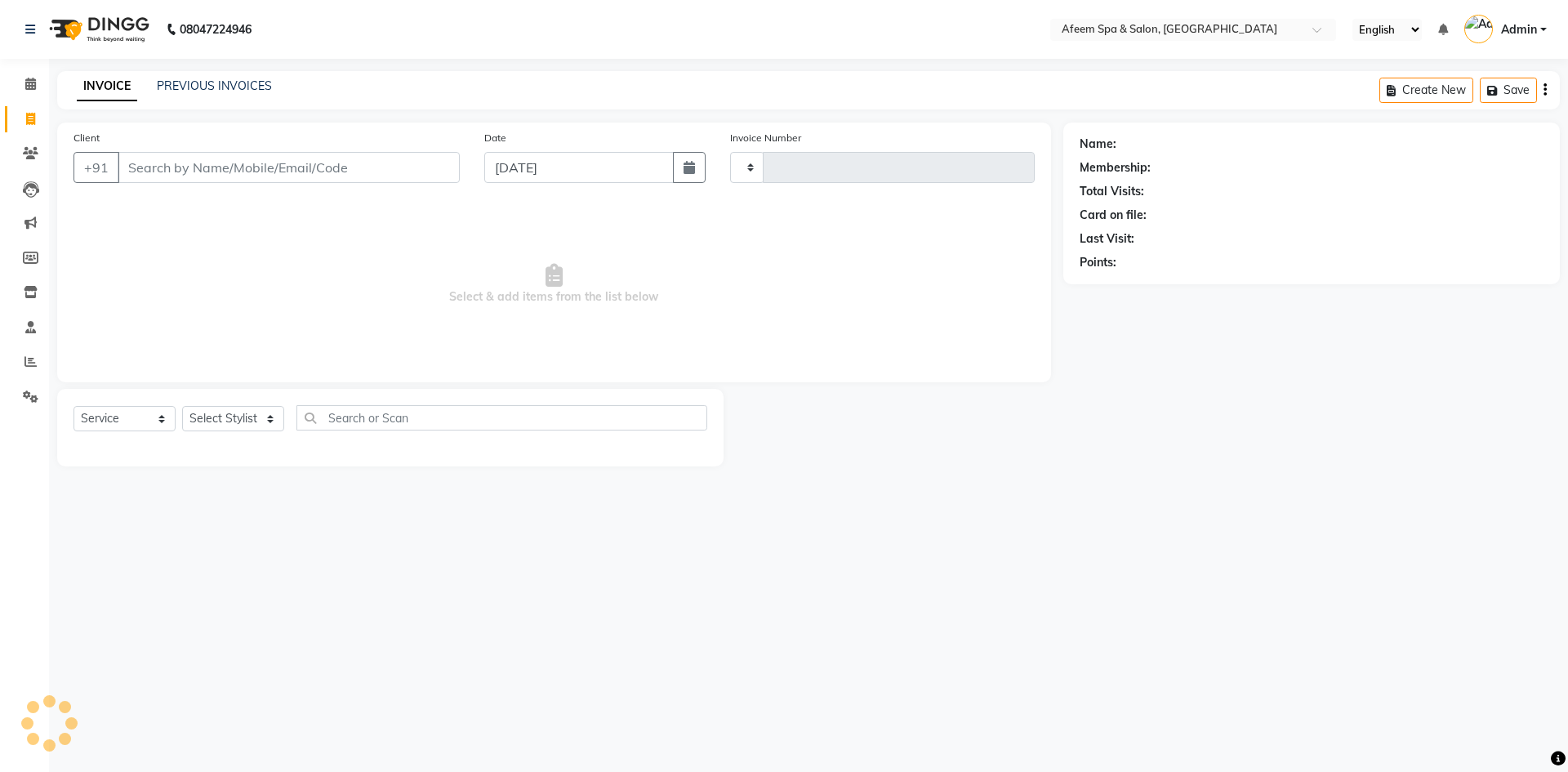
type input "2925"
select select "750"
click at [181, 90] on link "PREVIOUS INVOICES" at bounding box center [215, 85] width 115 height 15
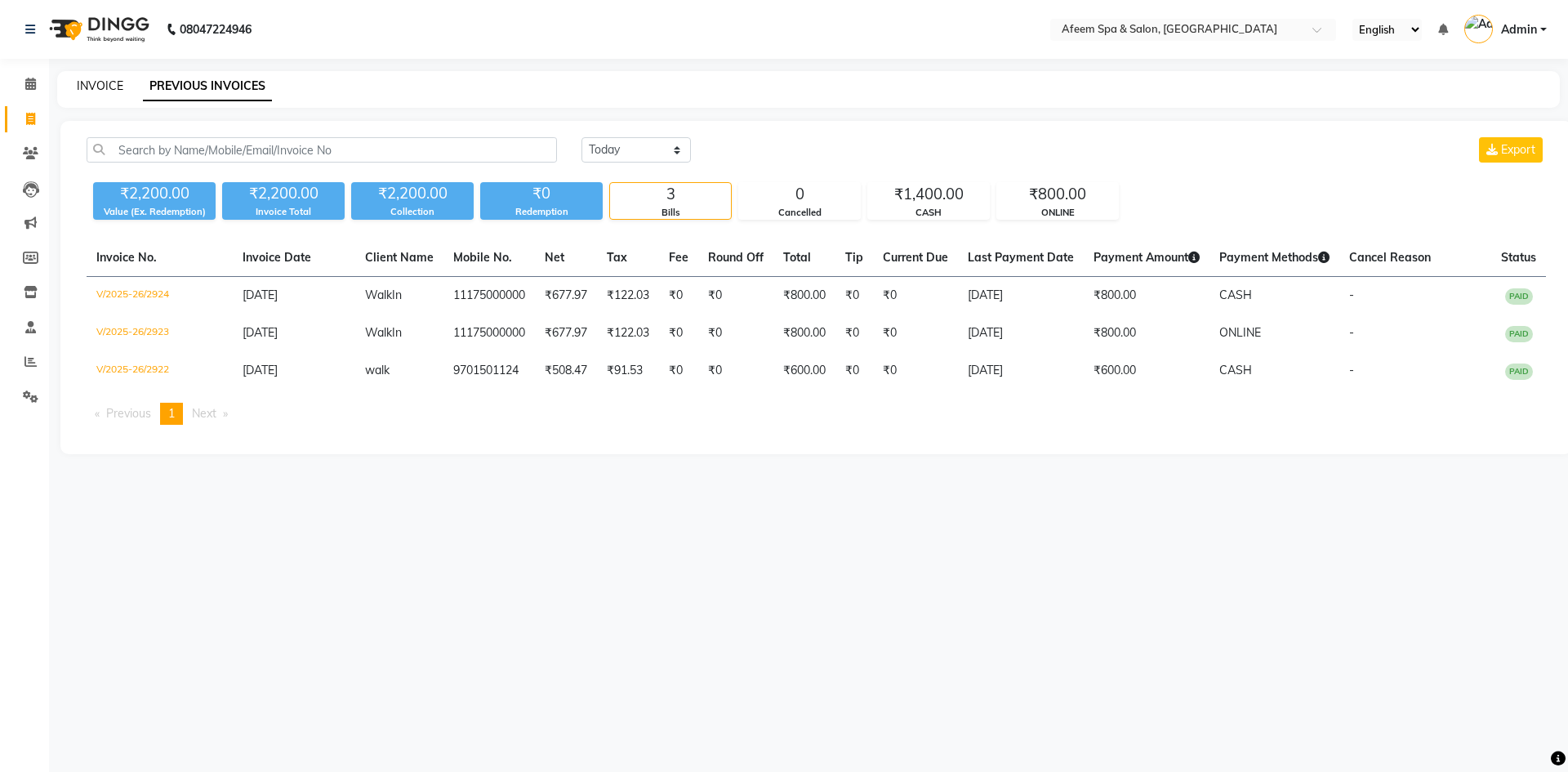
click at [114, 90] on link "INVOICE" at bounding box center [100, 85] width 46 height 15
select select "service"
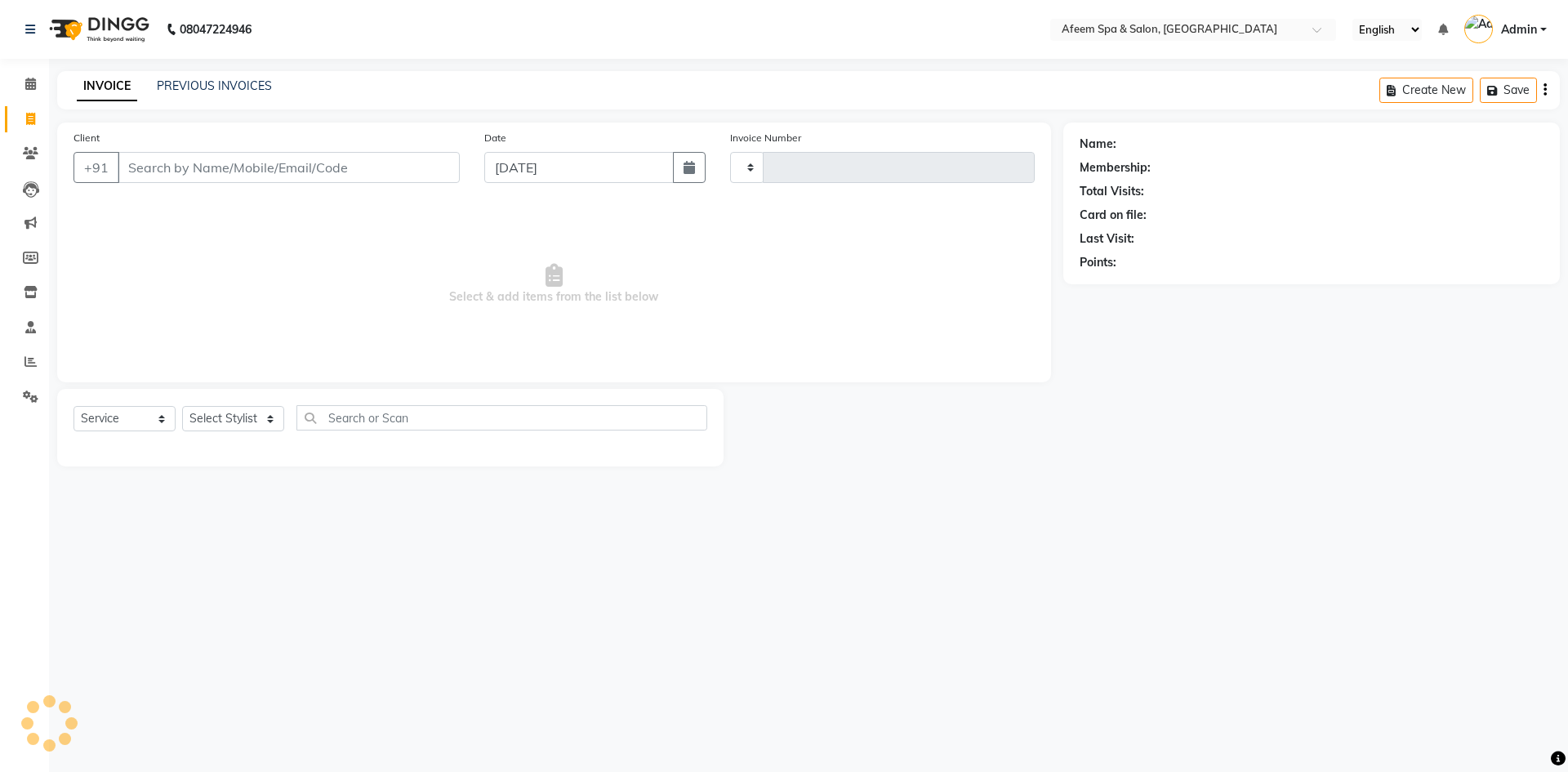
type input "2925"
select select "750"
